Goal: Navigation & Orientation: Find specific page/section

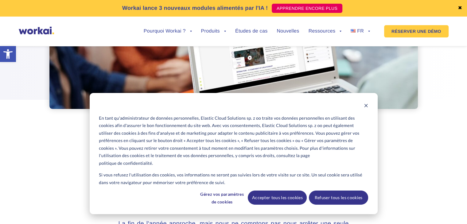
scroll to position [204, 0]
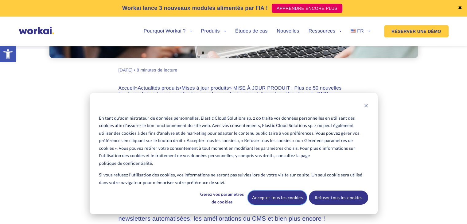
click at [282, 195] on font "Accepter tous les cookies" at bounding box center [277, 198] width 51 height 8
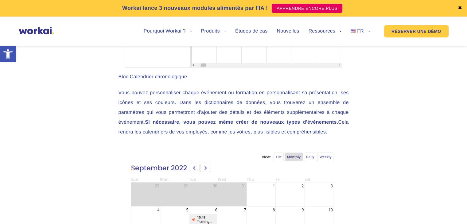
scroll to position [3786, 0]
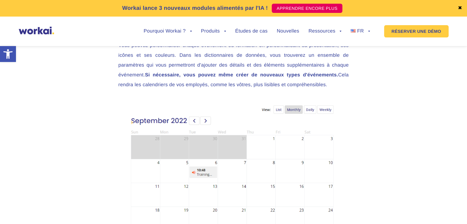
drag, startPoint x: 254, startPoint y: 32, endPoint x: 253, endPoint y: 34, distance: 3.3
click at [254, 32] on font "Études de cas" at bounding box center [251, 31] width 33 height 5
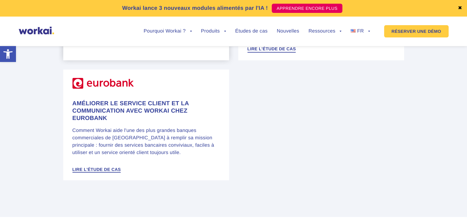
scroll to position [1062, 0]
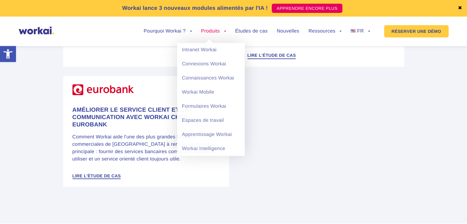
click at [217, 33] on font "Produits" at bounding box center [210, 31] width 19 height 5
click at [202, 51] on font "Intranet Workai" at bounding box center [199, 49] width 35 height 5
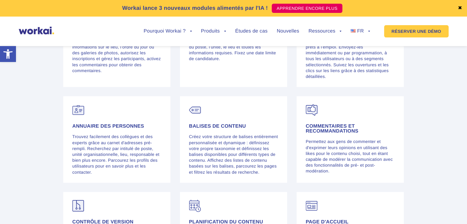
scroll to position [1329, 0]
